Goal: Task Accomplishment & Management: Manage account settings

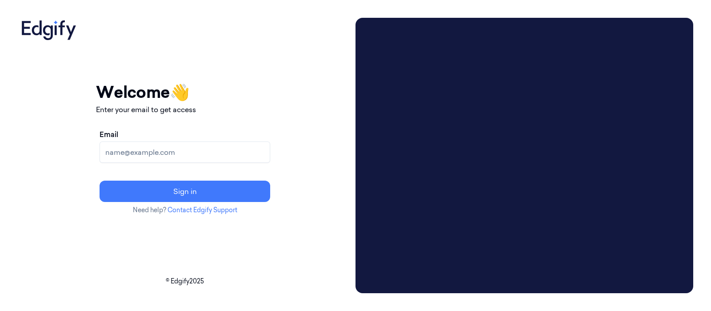
click at [182, 149] on input "Email" at bounding box center [185, 151] width 171 height 21
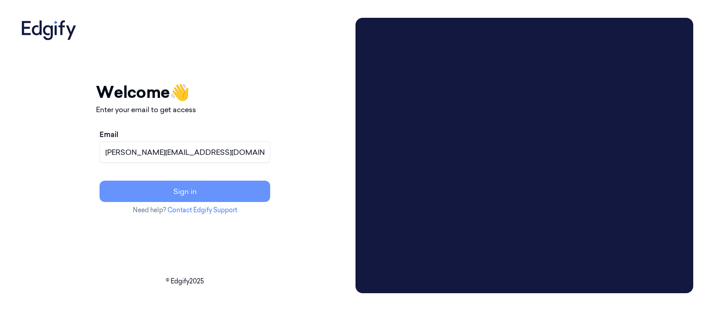
click at [214, 181] on button "Sign in" at bounding box center [185, 190] width 171 height 21
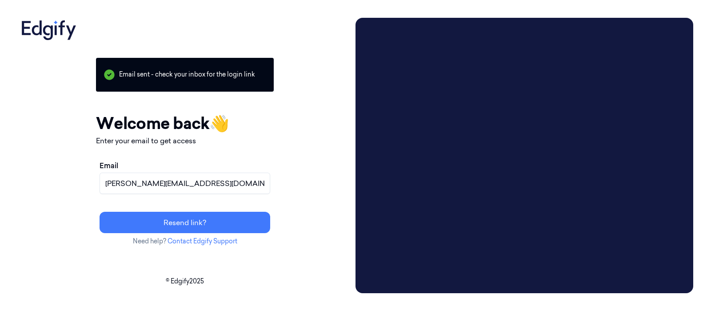
click at [230, 183] on input "[PERSON_NAME][EMAIL_ADDRESS][DOMAIN_NAME]" at bounding box center [185, 182] width 171 height 21
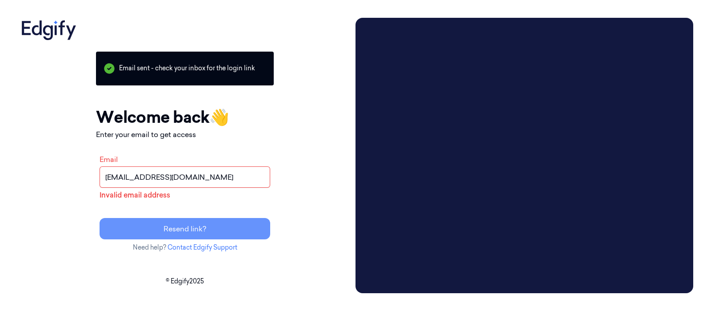
click at [216, 229] on button "Resend link?" at bounding box center [185, 228] width 171 height 21
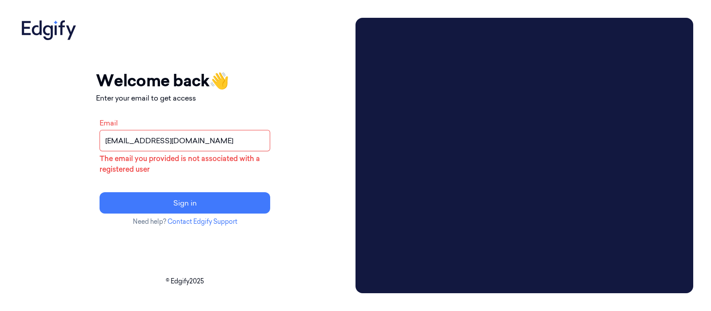
click at [211, 141] on input "[EMAIL_ADDRESS][DOMAIN_NAME]" at bounding box center [185, 140] width 171 height 21
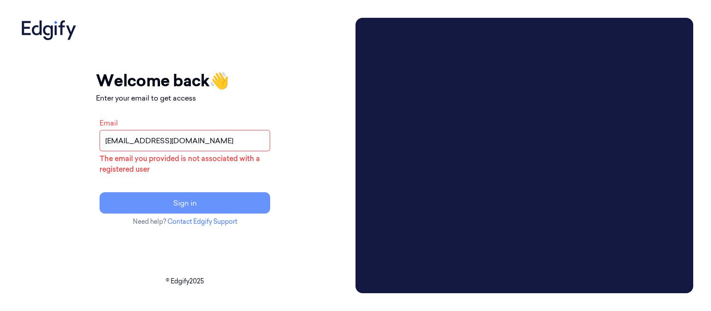
type input "[EMAIL_ADDRESS][DOMAIN_NAME]"
click at [204, 193] on button "Sign in" at bounding box center [185, 202] width 171 height 21
